Goal: Information Seeking & Learning: Learn about a topic

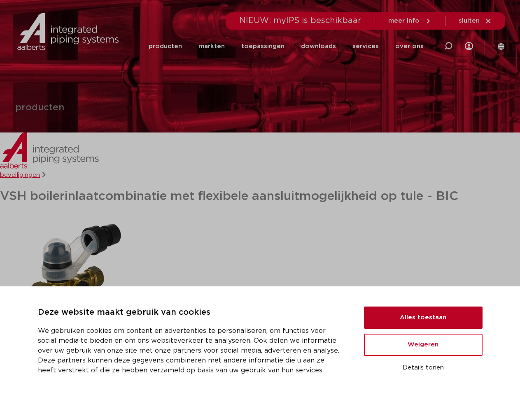
click at [423, 318] on button "Alles toestaan" at bounding box center [423, 317] width 118 height 22
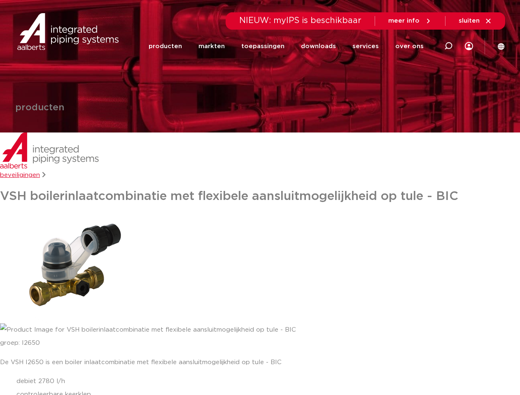
click at [423, 345] on p "groep: I2650" at bounding box center [260, 343] width 520 height 13
click at [423, 368] on div "De VSH I2650 is een boiler inlaatcombinatie met flexibele aansluitmogelijkheid …" at bounding box center [260, 385] width 520 height 58
click at [322, 46] on link "downloads" at bounding box center [318, 46] width 35 height 32
click at [368, 46] on link "services" at bounding box center [365, 46] width 26 height 32
click at [410, 46] on link "over ons" at bounding box center [409, 46] width 28 height 32
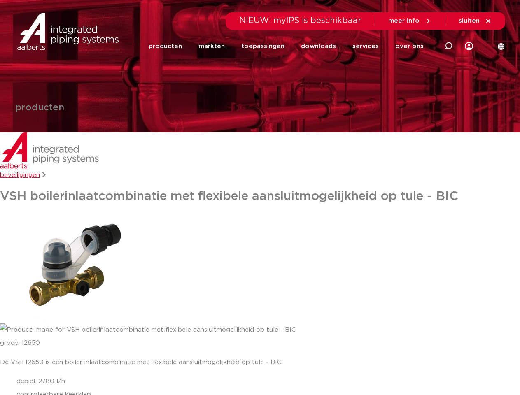
click at [475, 21] on span "sluiten" at bounding box center [468, 21] width 21 height 6
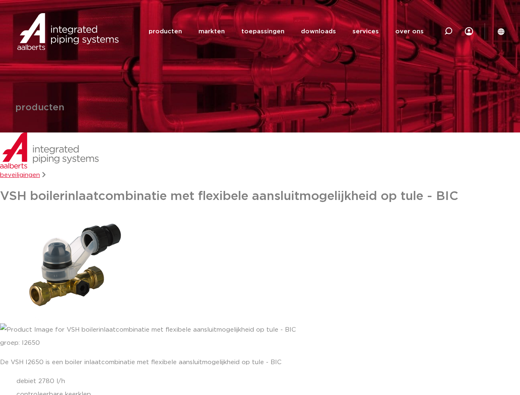
click at [70, 267] on img at bounding box center [70, 267] width 140 height 112
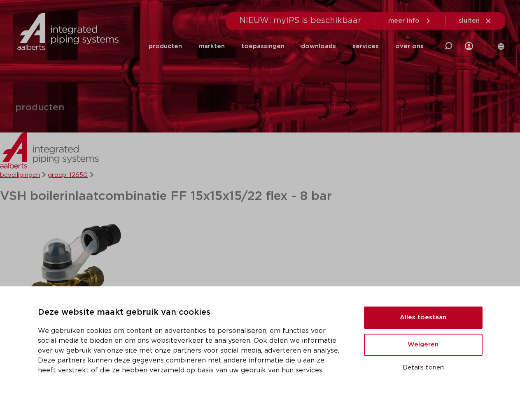
click at [423, 318] on button "Alles toestaan" at bounding box center [423, 317] width 118 height 22
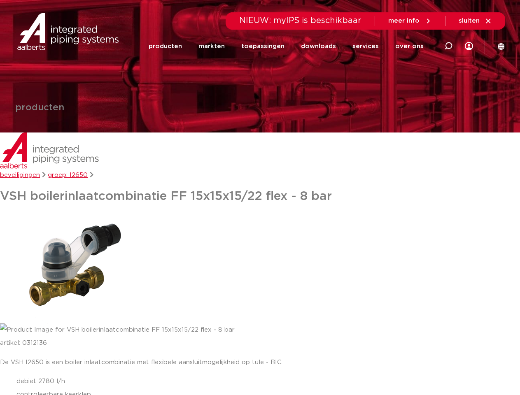
click at [423, 345] on p "artikel: 0312136" at bounding box center [260, 343] width 520 height 13
click at [423, 368] on div "De VSH I2650 is een boiler inlaatcombinatie met flexibele aansluitmogelijkheid …" at bounding box center [260, 385] width 520 height 58
click at [322, 46] on link "downloads" at bounding box center [318, 46] width 35 height 32
click at [368, 46] on link "services" at bounding box center [365, 46] width 26 height 32
click at [410, 46] on link "over ons" at bounding box center [409, 46] width 28 height 32
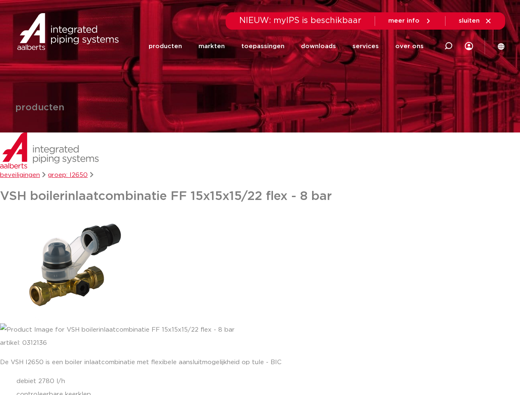
click at [475, 21] on span "sluiten" at bounding box center [468, 21] width 21 height 6
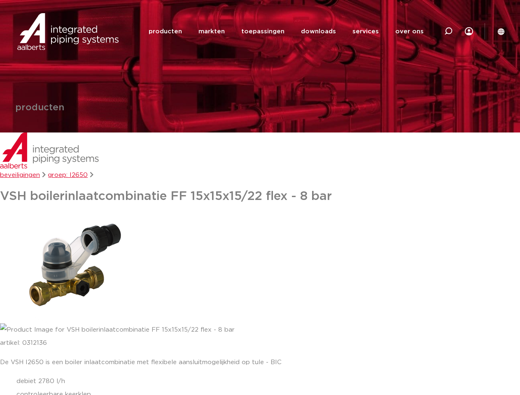
click at [70, 267] on img at bounding box center [70, 267] width 140 height 112
